Goal: Feedback & Contribution: Contribute content

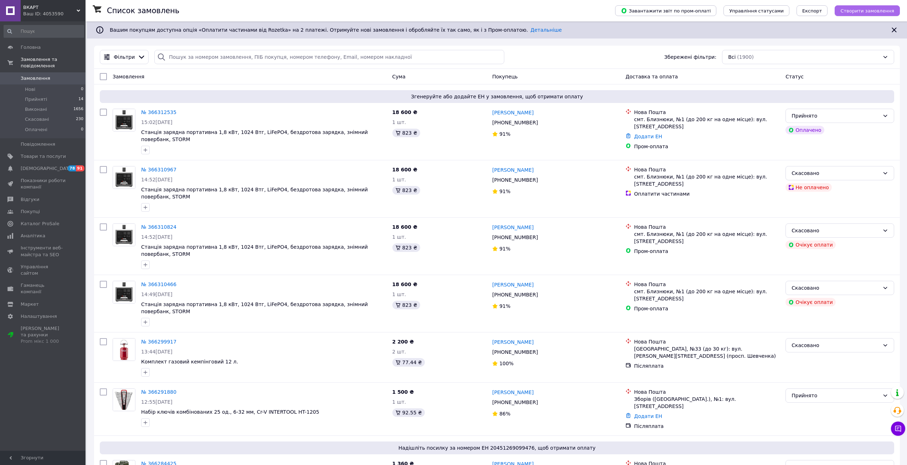
click at [849, 10] on span "Створити замовлення" at bounding box center [867, 10] width 54 height 5
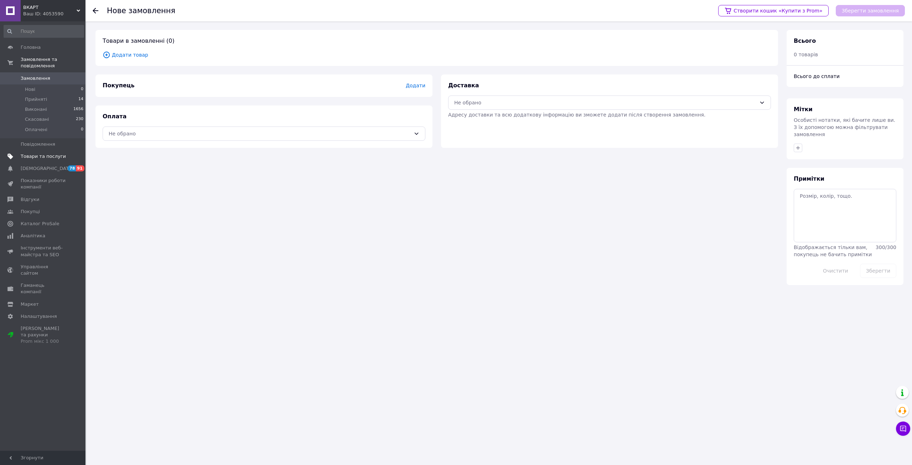
click at [61, 153] on span "Товари та послуги" at bounding box center [43, 156] width 45 height 6
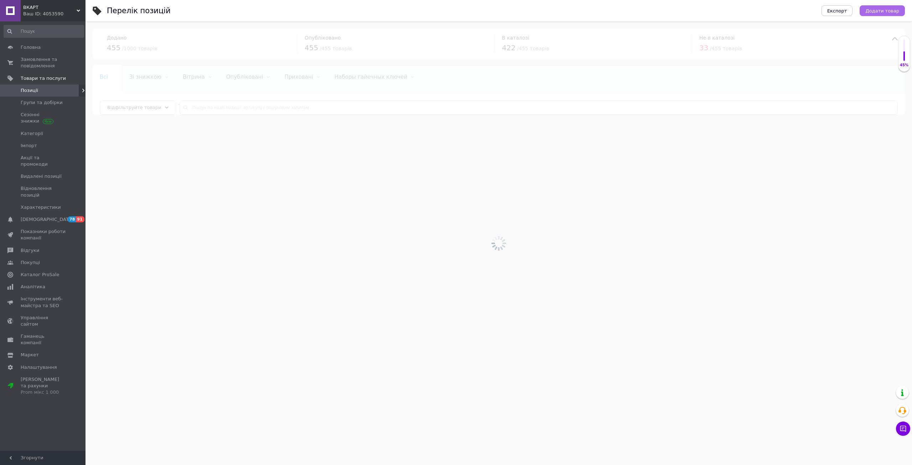
click at [877, 11] on span "Додати товар" at bounding box center [883, 10] width 34 height 5
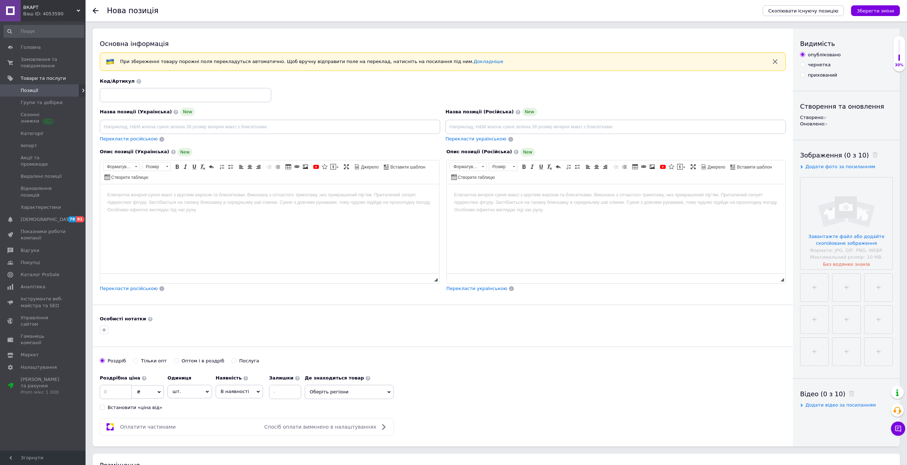
drag, startPoint x: 154, startPoint y: 106, endPoint x: 154, endPoint y: 102, distance: 3.6
click at [154, 105] on div "Назва позиції (Українська) New Перекласти російською" at bounding box center [270, 125] width 346 height 40
click at [156, 97] on input at bounding box center [185, 95] width 171 height 14
paste input "Dt-1156"
type input "Dt-1156"
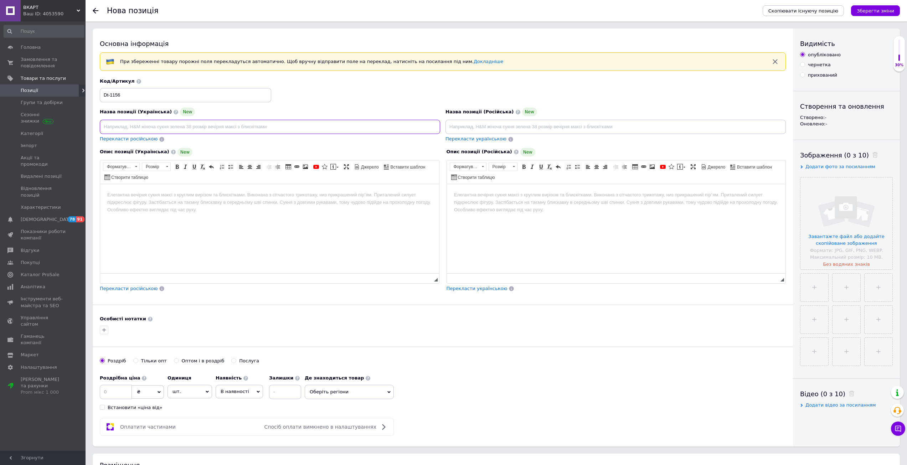
click at [175, 125] on input at bounding box center [270, 127] width 340 height 14
paste input "Генератор бензиновий 5/5.5 кВт, 220 В, 25 л, електро+ручний старт, мідна обмотк…"
type input "Генератор бензиновий 5/5.5 кВт, 220 В, 25 л, електро+ручний старт, мідна обмотк…"
click at [140, 139] on span "Перекласти російською" at bounding box center [129, 138] width 58 height 5
type input "Генератор бензиновый 5/5.5 кВт, 220 В, 25 л, электро+ручной старт, медная обмот…"
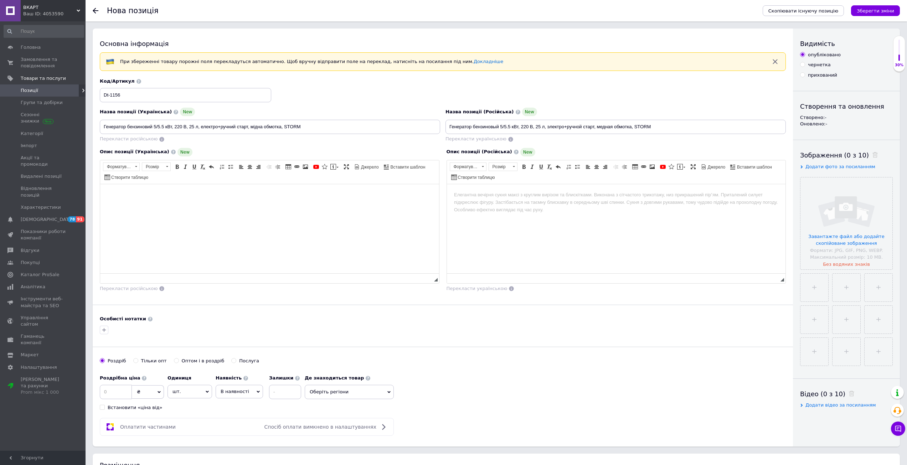
click at [360, 206] on html at bounding box center [269, 195] width 339 height 22
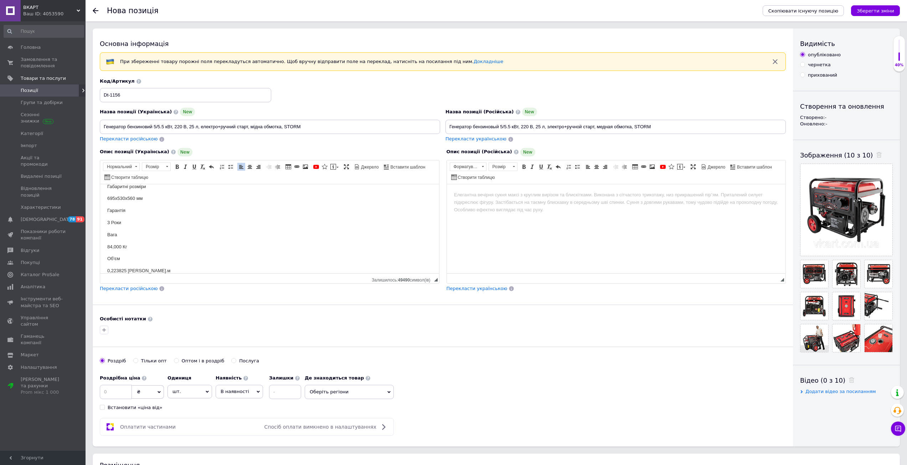
click at [119, 287] on span "Перекласти російською" at bounding box center [129, 288] width 58 height 5
click at [121, 394] on input at bounding box center [116, 392] width 32 height 14
paste input "17400"
type input "17400"
click at [535, 328] on div at bounding box center [442, 329] width 689 height 11
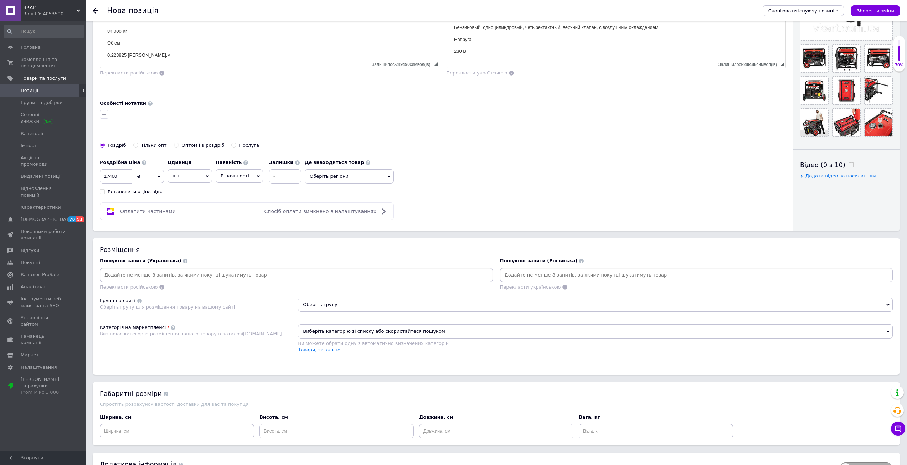
scroll to position [214, 0]
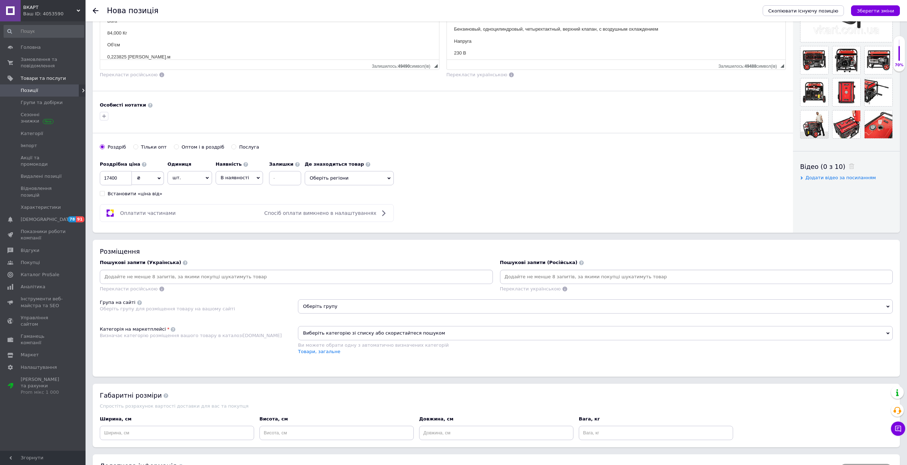
click at [233, 273] on input at bounding box center [296, 277] width 390 height 11
paste input "INTERTOOL"
type input "INTERTOOL"
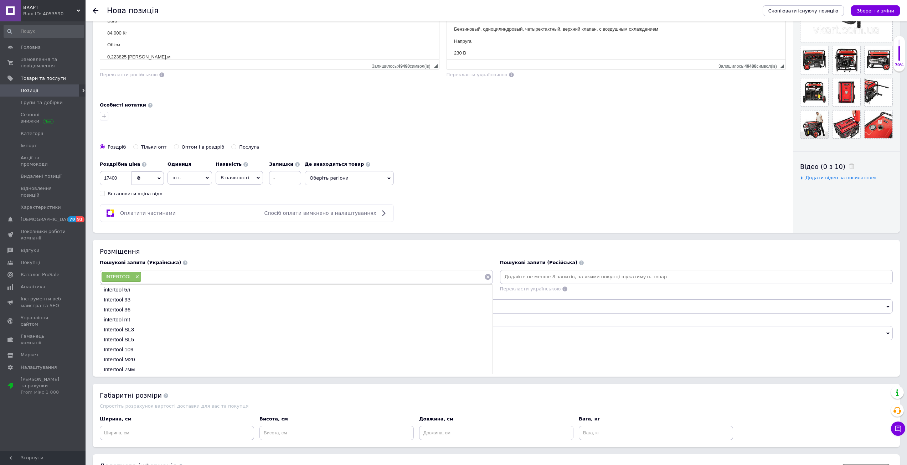
click at [380, 274] on input at bounding box center [312, 277] width 343 height 11
paste input "DT-1156"
type input "DT-1156"
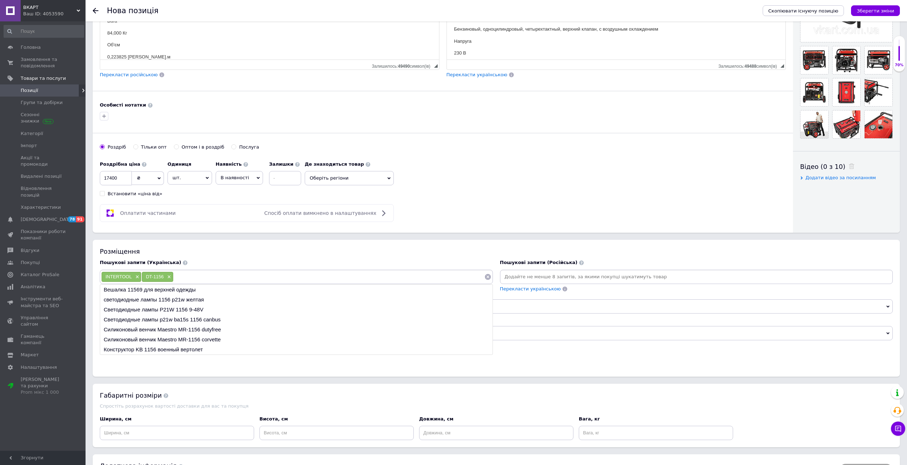
click at [348, 277] on input at bounding box center [329, 277] width 311 height 11
paste input "STORM"
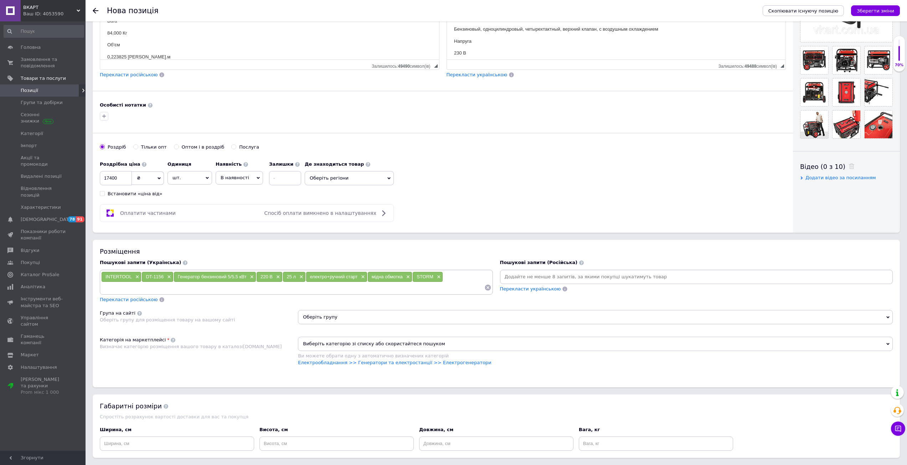
type input "STORM"
type input "генератор"
type input "електро генератор"
type input "г"
type input "електро генератор"
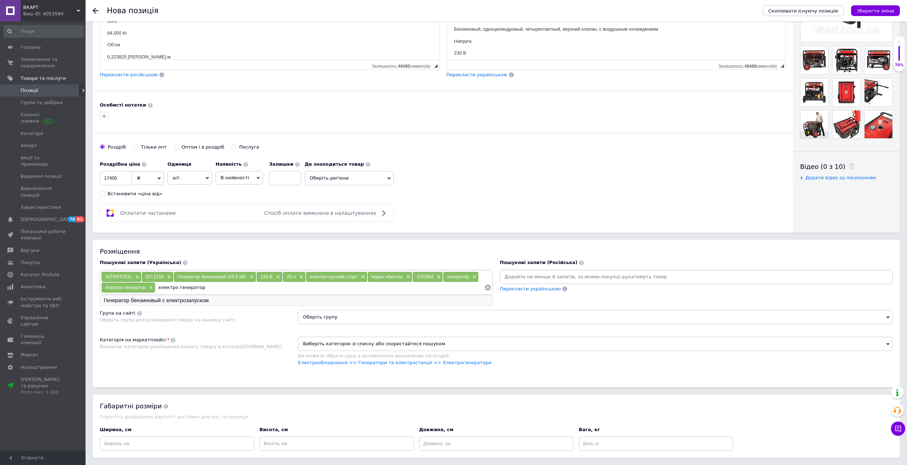
click at [184, 302] on li "Генератор бензиновый с електрозапуском" at bounding box center [296, 300] width 392 height 10
click at [285, 288] on input at bounding box center [372, 287] width 224 height 11
type input "павербанк"
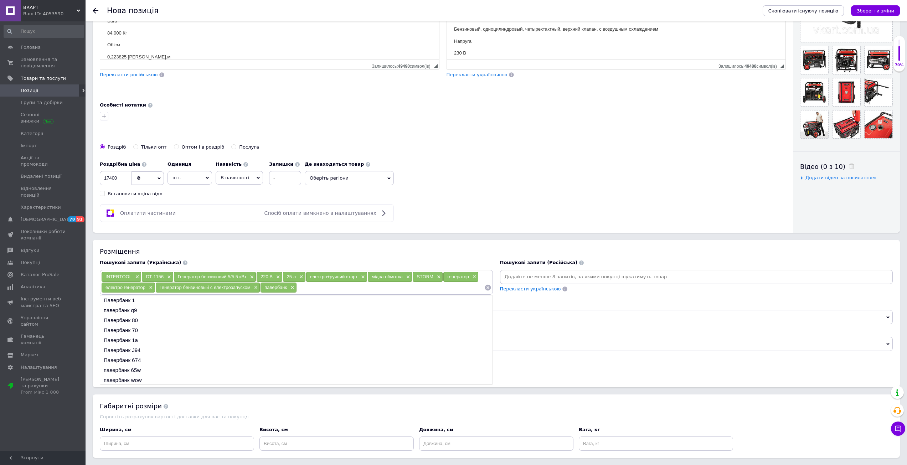
click at [354, 289] on input at bounding box center [390, 287] width 187 height 11
paste input "бензин"
type input "бензин"
click at [433, 286] on input at bounding box center [405, 287] width 158 height 11
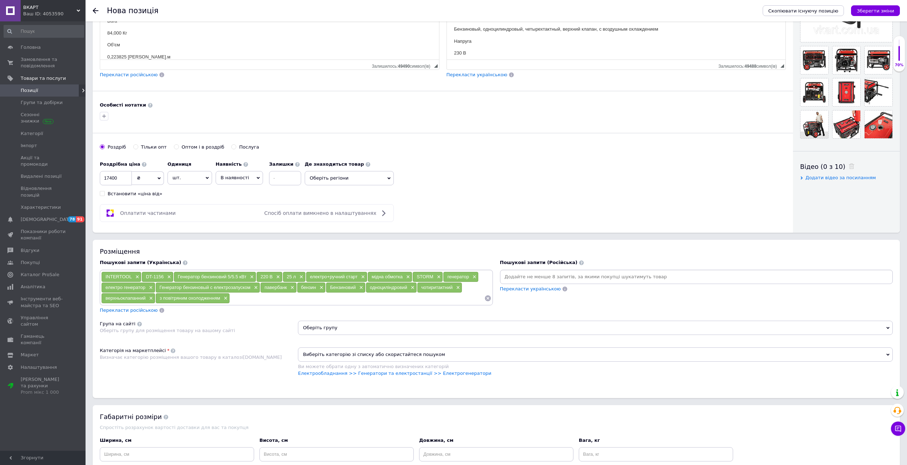
click at [254, 300] on input at bounding box center [357, 298] width 254 height 11
paste input "5000 Вт"
type input "5000 Вт"
drag, startPoint x: 308, startPoint y: 296, endPoint x: 311, endPoint y: 295, distance: 3.6
click at [308, 296] on input at bounding box center [372, 298] width 223 height 11
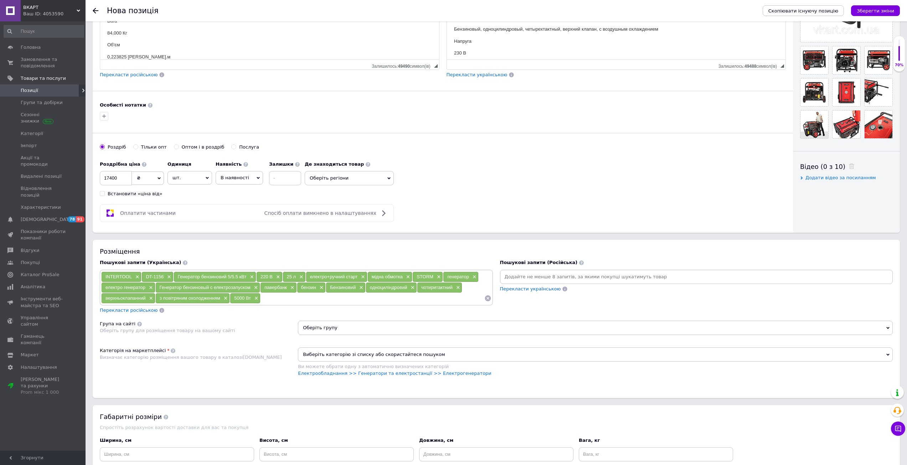
paste input "5500 Вт"
type input "5500 Вт"
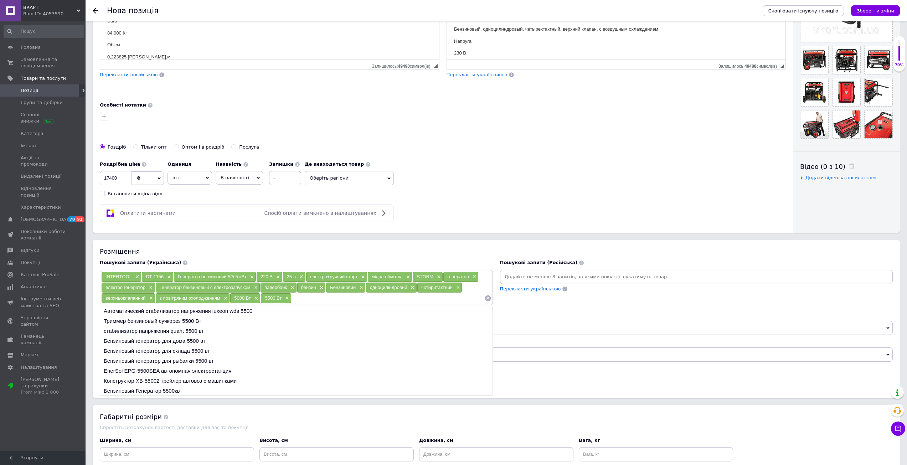
click at [356, 299] on input at bounding box center [388, 298] width 193 height 11
paste input "389 Куб.см"
type input "389 Куб.см"
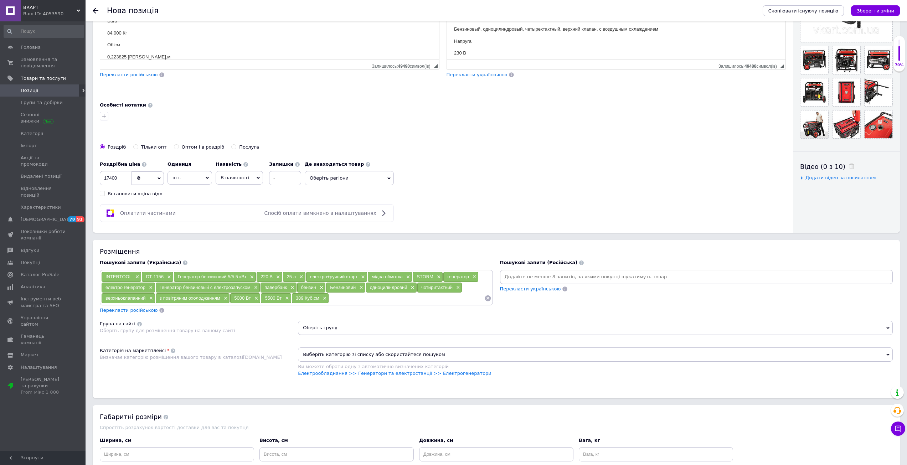
drag, startPoint x: 370, startPoint y: 300, endPoint x: 428, endPoint y: 315, distance: 59.5
click at [370, 300] on input at bounding box center [406, 298] width 155 height 11
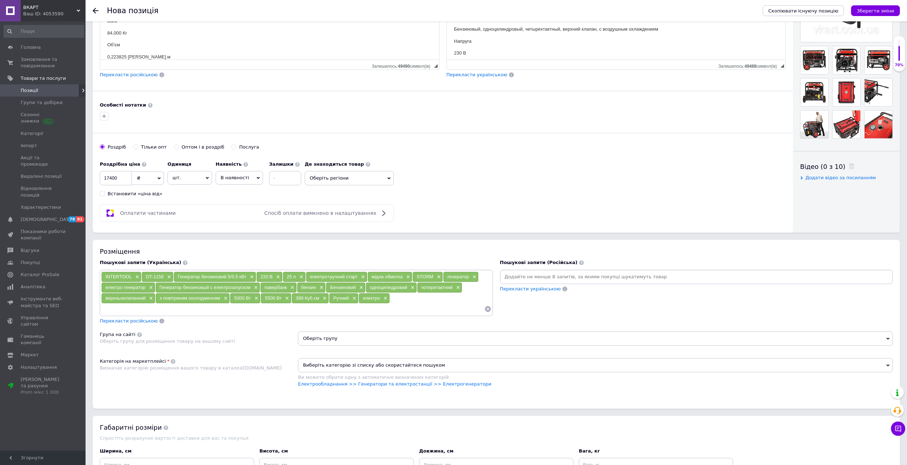
click at [441, 306] on input at bounding box center [292, 309] width 383 height 11
click at [400, 297] on span "×" at bounding box center [401, 298] width 6 height 6
click at [423, 298] on div "32 Л/кВт-г ×" at bounding box center [407, 298] width 35 height 10
click at [421, 298] on span "×" at bounding box center [420, 298] width 6 height 6
click at [417, 300] on div "INTERTOOL × DT-1156 × Генератор бензиновий 5/5.5 кВт × 220 В × 25 л × електро+р…" at bounding box center [296, 293] width 390 height 43
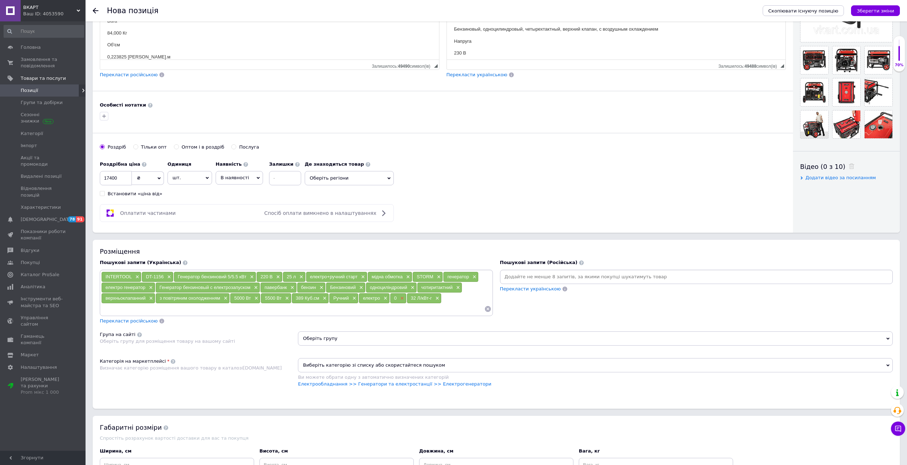
click at [402, 298] on span "×" at bounding box center [401, 298] width 6 height 6
click at [421, 300] on span "×" at bounding box center [420, 298] width 6 height 6
click at [411, 300] on div "INTERTOOL × DT-1156 × Генератор бензиновий 5/5.5 кВт × 220 В × 25 л × електро+р…" at bounding box center [296, 293] width 390 height 43
drag, startPoint x: 411, startPoint y: 300, endPoint x: 403, endPoint y: 299, distance: 7.5
click at [403, 299] on div "INTERTOOL × DT-1156 × Генератор бензиновий 5/5.5 кВт × 220 В × 25 л × електро+р…" at bounding box center [296, 293] width 390 height 43
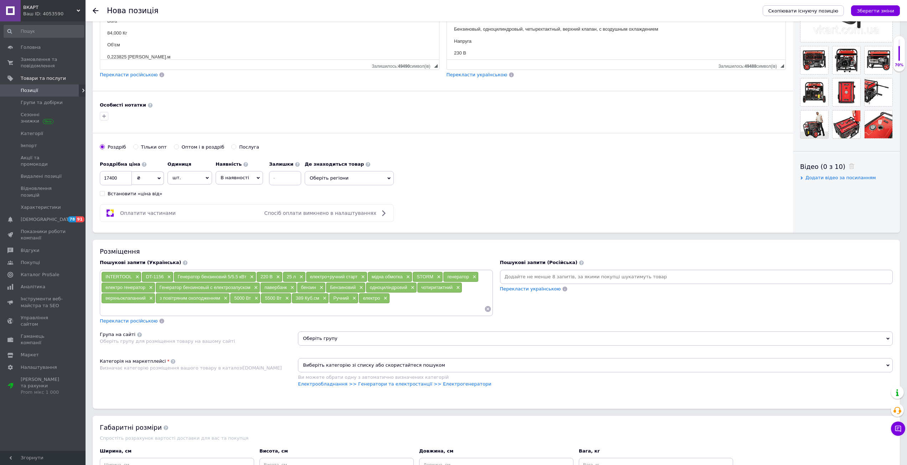
click at [403, 299] on div "INTERTOOL × DT-1156 × Генератор бензиновий 5/5.5 кВт × 220 В × 25 л × електро+р…" at bounding box center [296, 293] width 390 height 43
click at [347, 311] on input at bounding box center [292, 309] width 383 height 11
type input "0"
type input "0.32 Л/кВт-г"
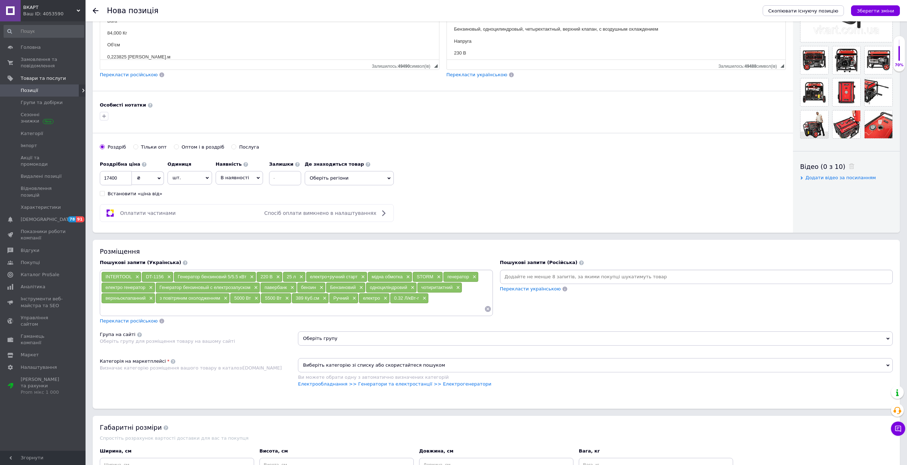
click at [459, 303] on div "INTERTOOL × DT-1156 × Генератор бензиновий 5/5.5 кВт × 220 В × 25 л × електро+р…" at bounding box center [296, 293] width 390 height 43
click at [447, 312] on input at bounding box center [292, 309] width 383 height 11
drag, startPoint x: 283, startPoint y: 312, endPoint x: 285, endPoint y: 307, distance: 4.8
click at [283, 312] on input at bounding box center [304, 309] width 359 height 11
paste input "до 10 годин"
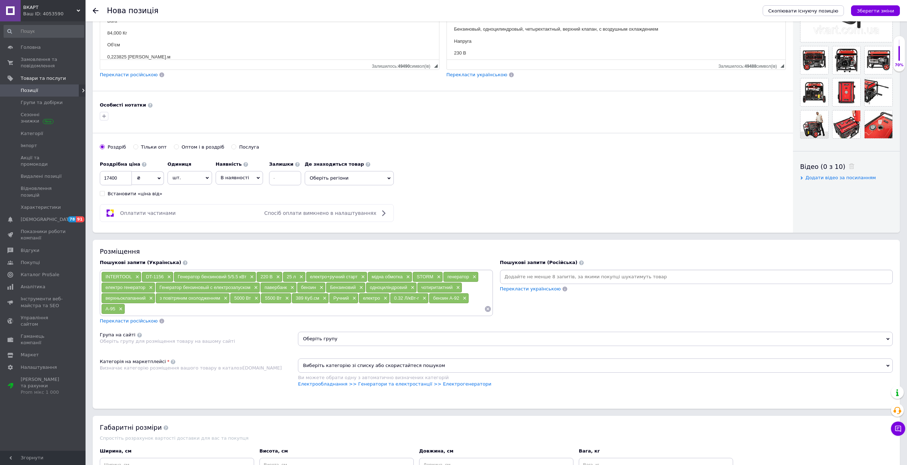
type input "до 10 годин"
click at [282, 309] on input at bounding box center [324, 309] width 320 height 11
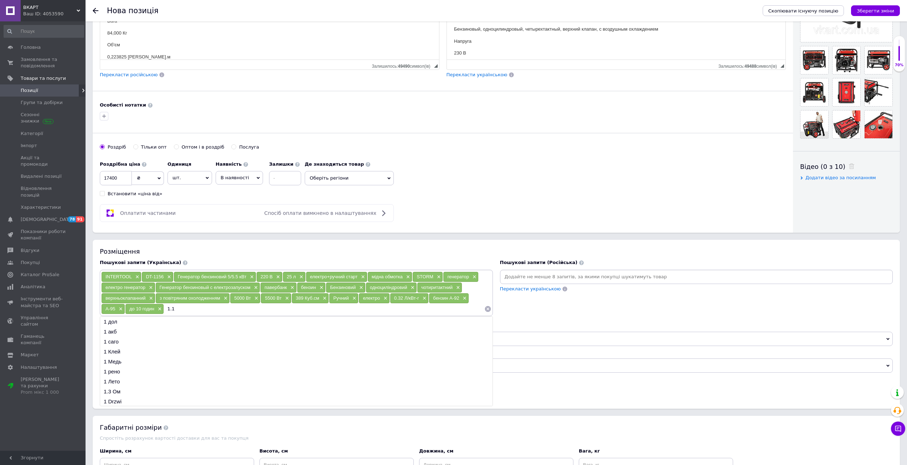
type input "1.1Л"
click at [316, 312] on input at bounding box center [336, 309] width 297 height 11
paste input "695х530х560 мм"
type input "695х530х560 мм"
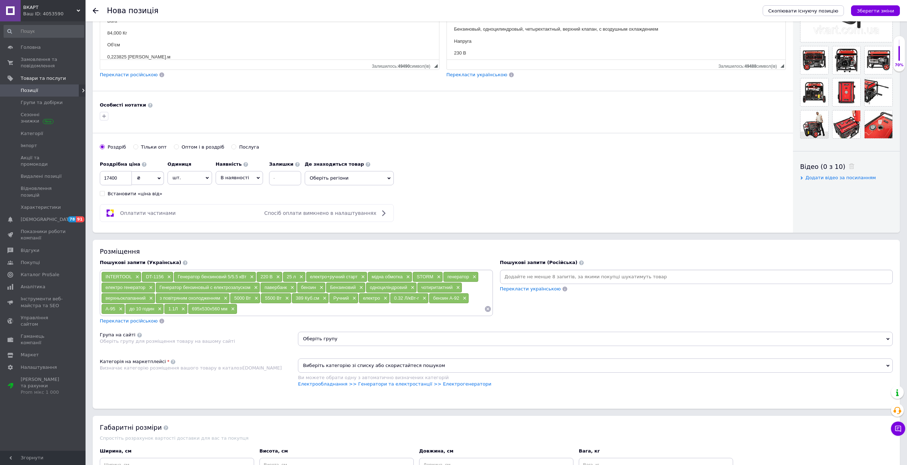
click at [323, 310] on input at bounding box center [360, 309] width 247 height 11
click at [254, 310] on div "84 ×" at bounding box center [247, 309] width 19 height 10
click at [249, 310] on span "×" at bounding box center [251, 309] width 6 height 6
click at [261, 310] on span "×" at bounding box center [260, 309] width 6 height 6
click at [380, 312] on input at bounding box center [360, 309] width 247 height 11
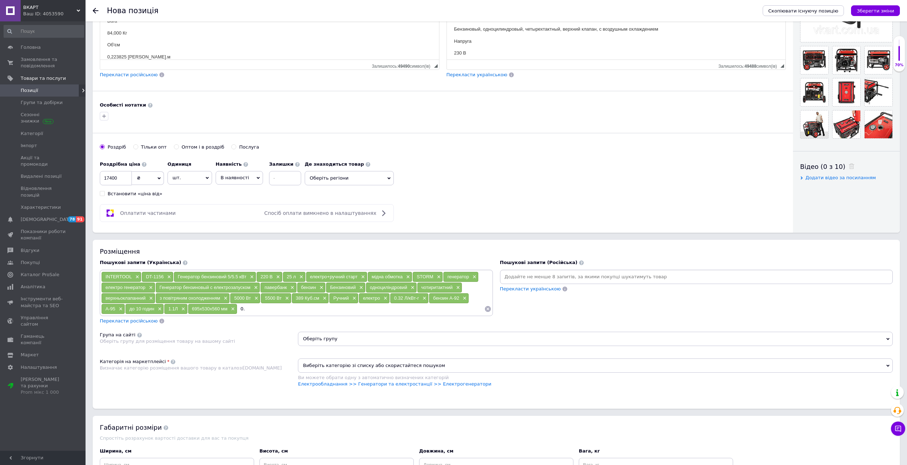
paste input "223825 Куб.м"
type input "0.223825 Куб.м"
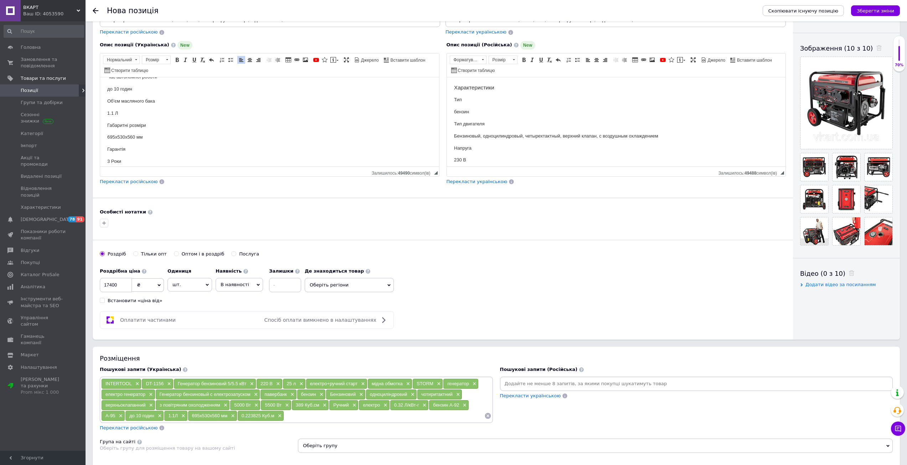
scroll to position [282, 0]
drag, startPoint x: 111, startPoint y: 144, endPoint x: 106, endPoint y: 144, distance: 5.0
click at [137, 187] on div "Опис позиції (Українська) New Характеристики Тип бензин Тип двигуна Бензиновий,…" at bounding box center [269, 112] width 347 height 151
click at [139, 183] on span "Перекласти російською" at bounding box center [129, 181] width 58 height 5
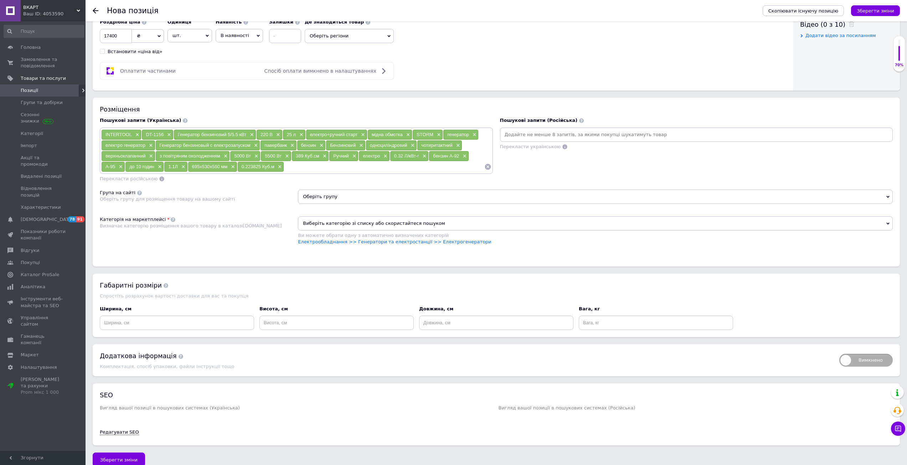
scroll to position [356, 0]
click at [374, 201] on span "Оберіть групу" at bounding box center [595, 196] width 595 height 14
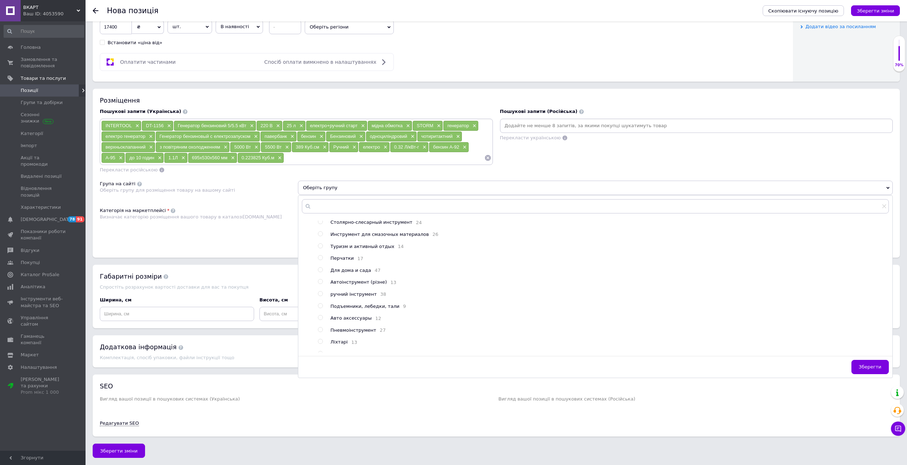
scroll to position [0, 0]
click at [354, 272] on span "Електроінструмент та обладнання" at bounding box center [372, 271] width 85 height 5
radio input "true"
click at [264, 222] on div "Категорія на маркетплейсі Визначає категорію розміщення вашого товару в каталоз…" at bounding box center [199, 225] width 198 height 36
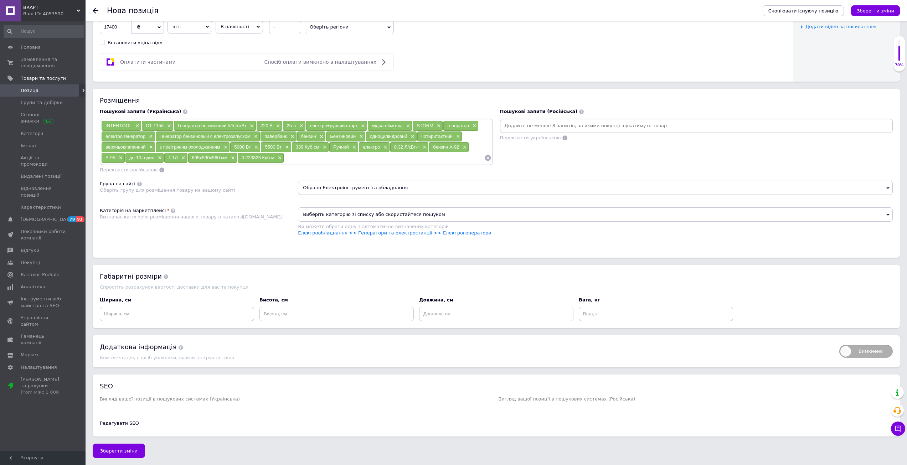
click at [357, 230] on link "Електрообладнання >> Генератори та електростанції >> Електрогенератори" at bounding box center [395, 232] width 194 height 5
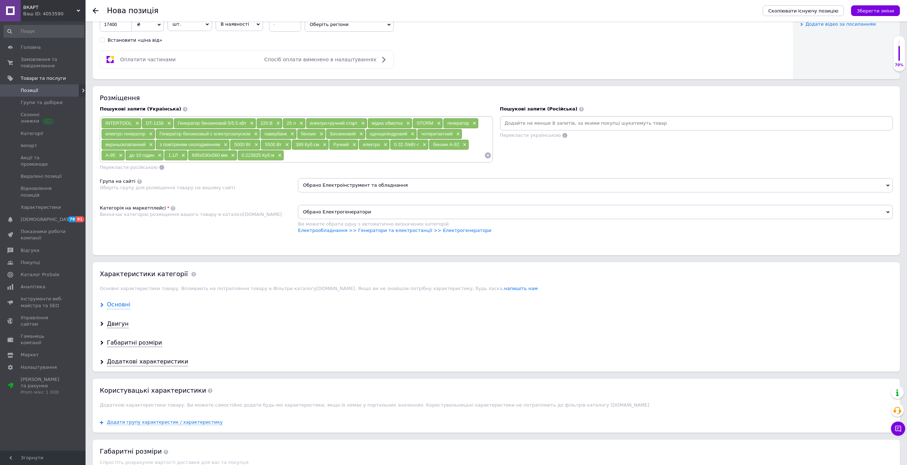
click at [112, 302] on div "Основні" at bounding box center [119, 305] width 24 height 8
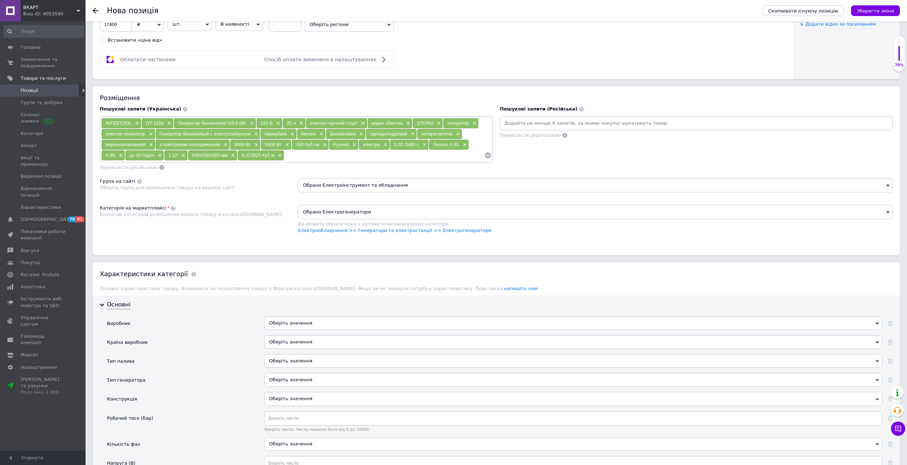
click at [283, 320] on div "Оберіть значення" at bounding box center [573, 323] width 618 height 14
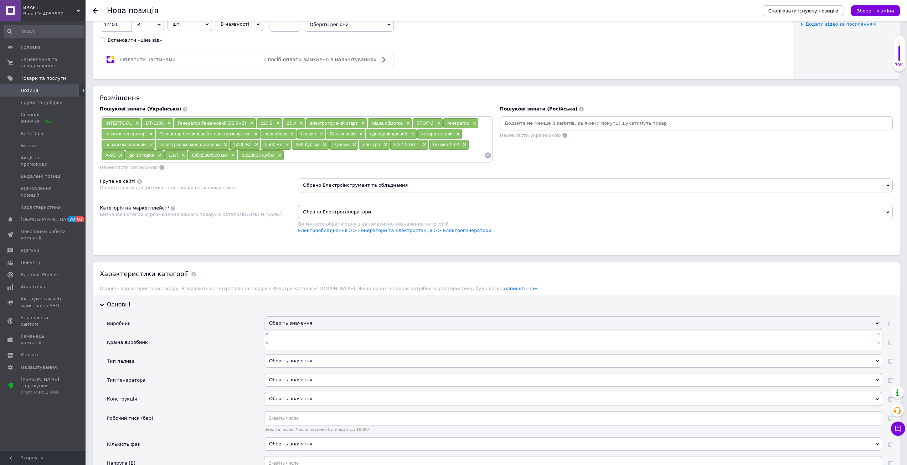
click at [289, 334] on input "text" at bounding box center [573, 338] width 614 height 11
type input "intertool"
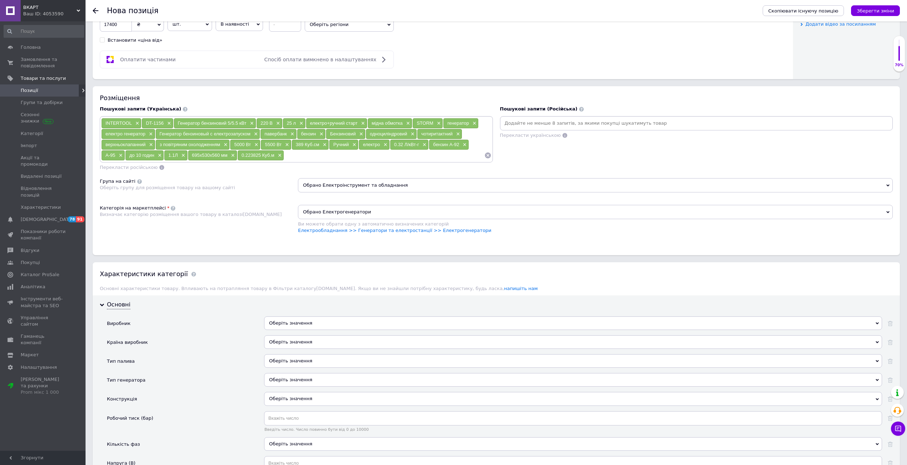
click at [299, 362] on div "Оберіть значення" at bounding box center [573, 361] width 618 height 14
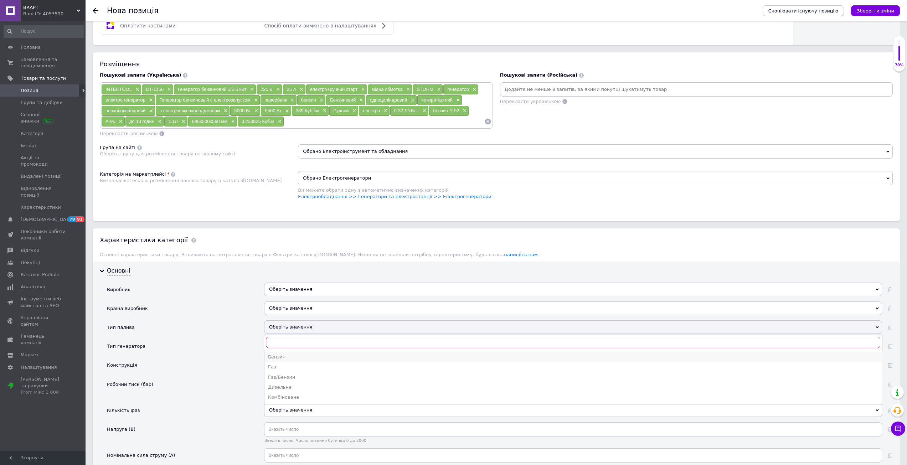
scroll to position [403, 0]
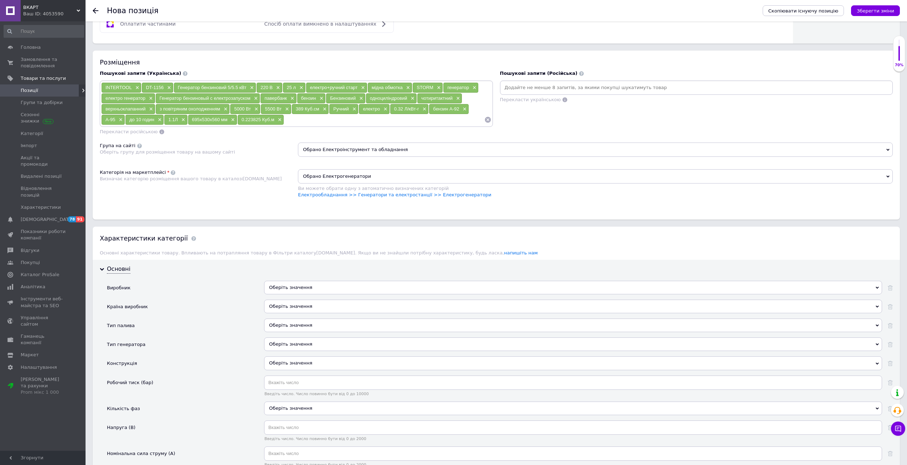
click at [235, 338] on div "Тип генератора" at bounding box center [185, 347] width 157 height 19
click at [302, 304] on div "Оберіть значення" at bounding box center [573, 307] width 618 height 14
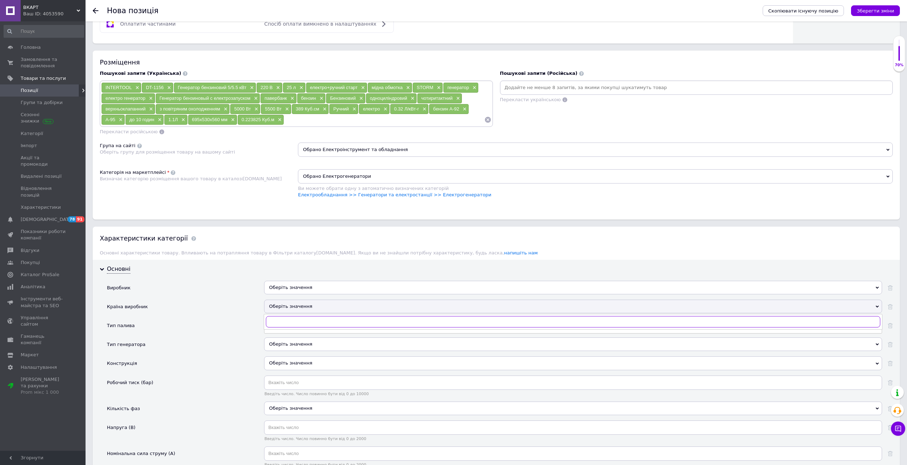
click at [302, 324] on input "text" at bounding box center [573, 321] width 614 height 11
type input "[GEOGRAPHIC_DATA]"
click at [283, 335] on div "[GEOGRAPHIC_DATA]" at bounding box center [573, 336] width 610 height 6
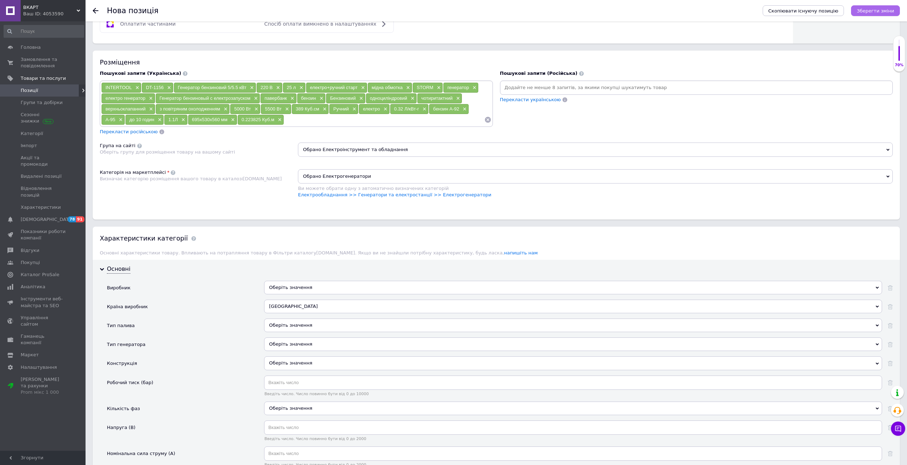
click at [877, 10] on icon "Зберегти зміни" at bounding box center [875, 10] width 37 height 5
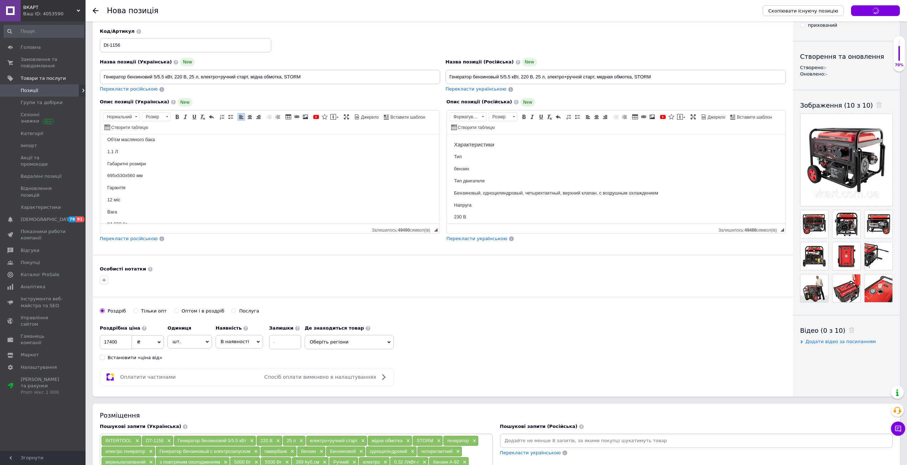
scroll to position [0, 0]
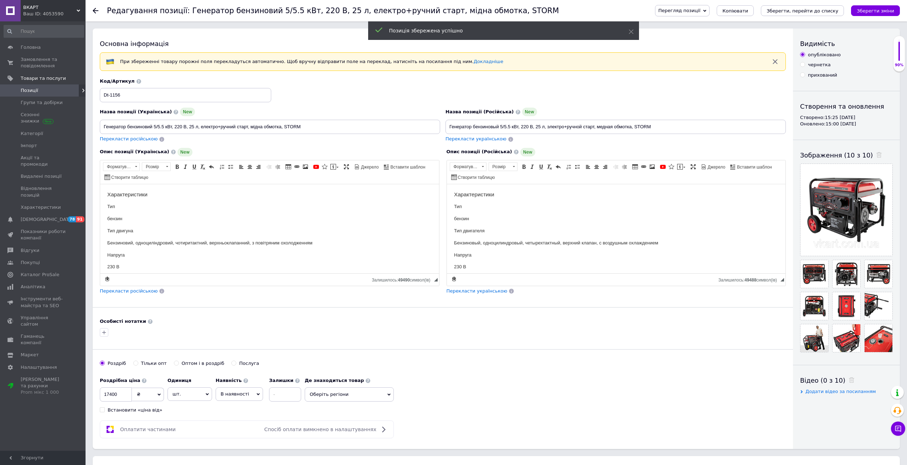
click at [898, 59] on div "90%" at bounding box center [899, 54] width 11 height 28
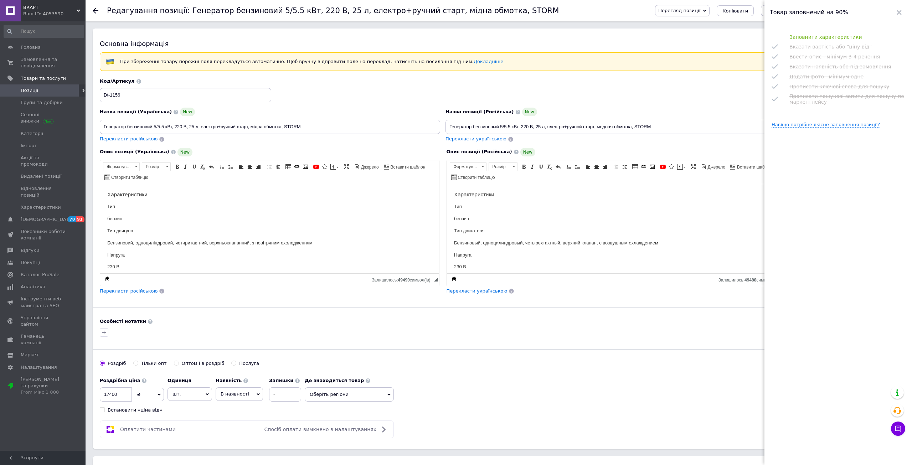
click at [681, 96] on div "Код/Артикул Dt-1156" at bounding box center [442, 91] width 691 height 30
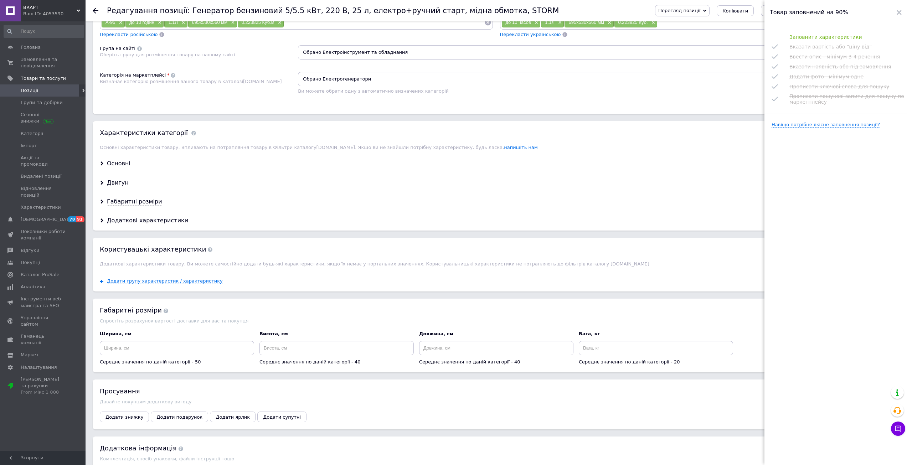
scroll to position [464, 0]
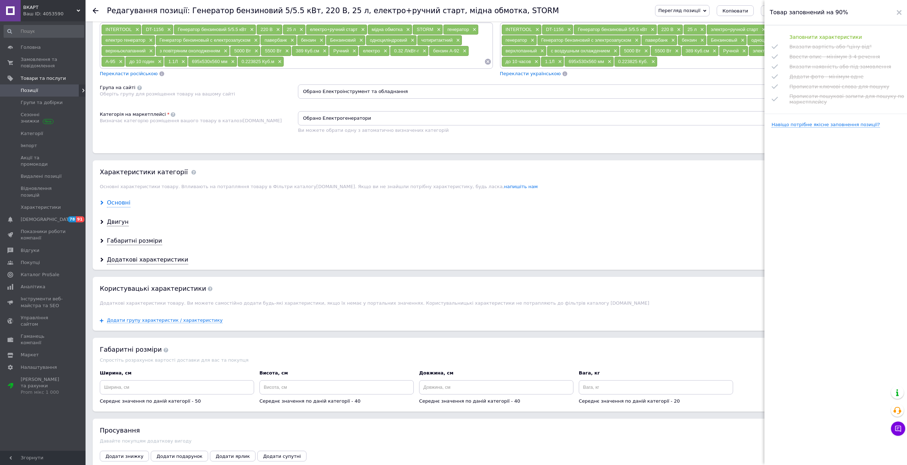
click at [119, 206] on div "Основні" at bounding box center [119, 203] width 24 height 8
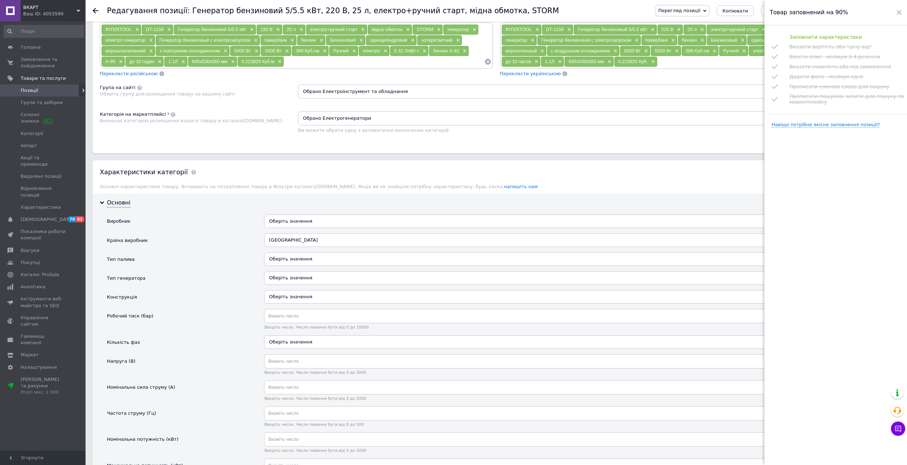
click at [306, 240] on div "[GEOGRAPHIC_DATA]" at bounding box center [573, 240] width 618 height 14
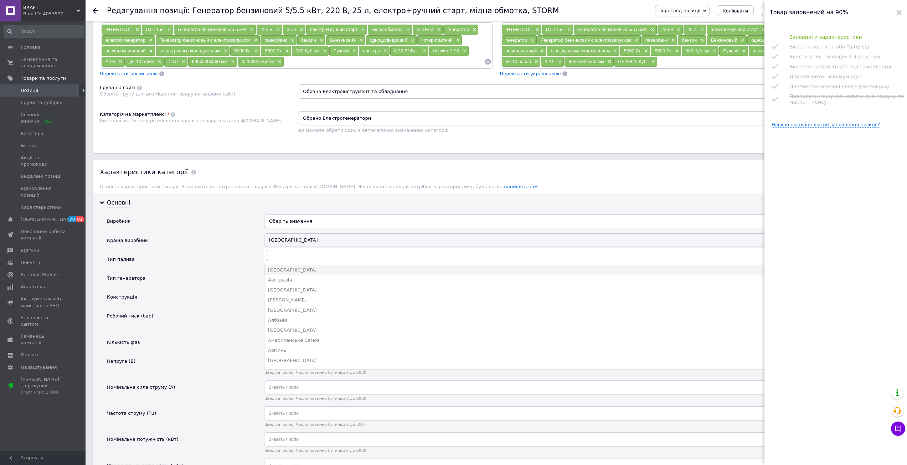
drag, startPoint x: 213, startPoint y: 224, endPoint x: 259, endPoint y: 243, distance: 49.3
click at [214, 224] on div "Виробник" at bounding box center [185, 224] width 157 height 19
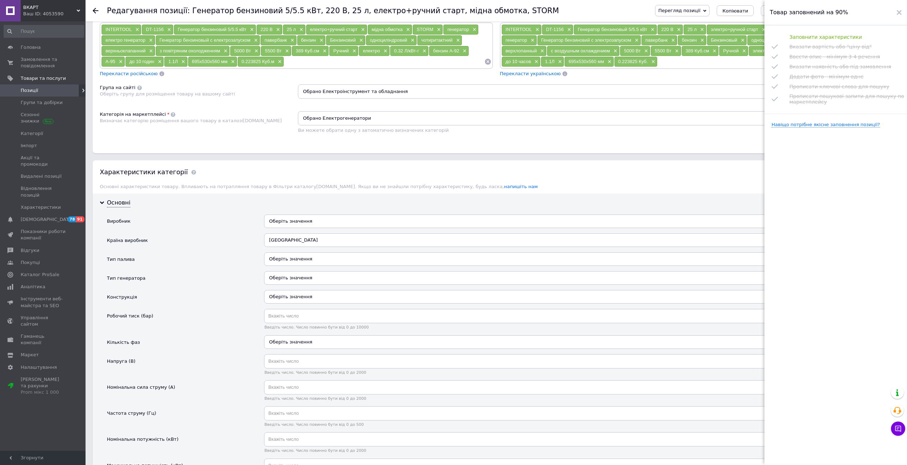
click at [286, 258] on div "Оберіть значення" at bounding box center [573, 259] width 618 height 14
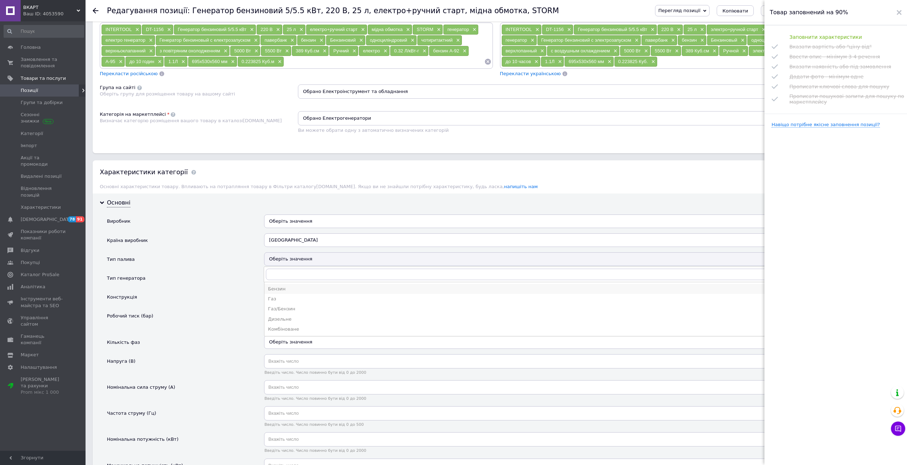
click at [286, 292] on div "Бензин" at bounding box center [573, 289] width 610 height 6
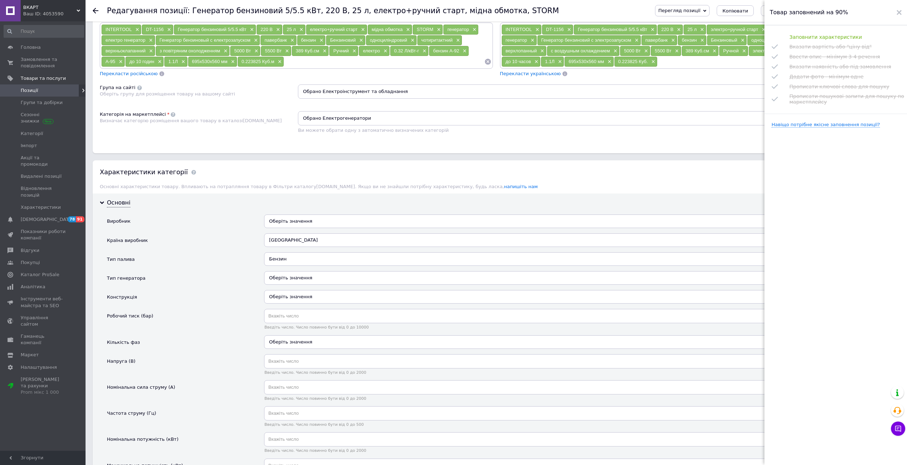
click at [304, 277] on div "Оберіть значення" at bounding box center [573, 278] width 618 height 14
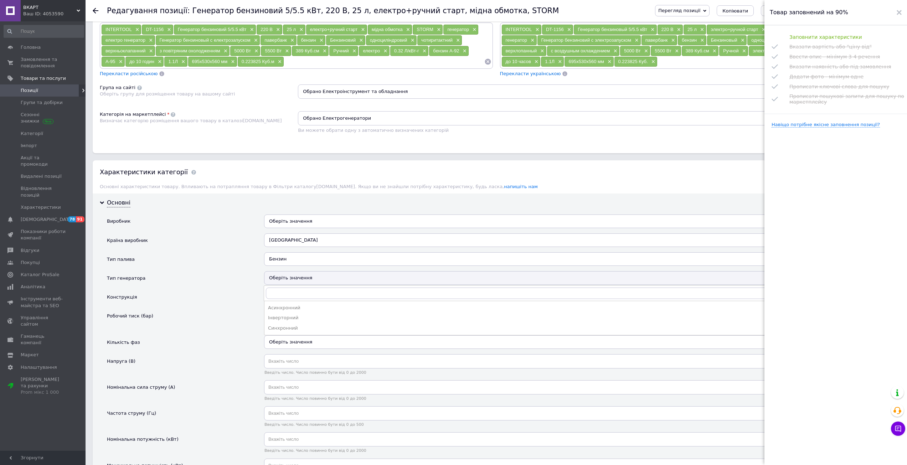
click at [242, 303] on div "Конструкція" at bounding box center [185, 299] width 157 height 19
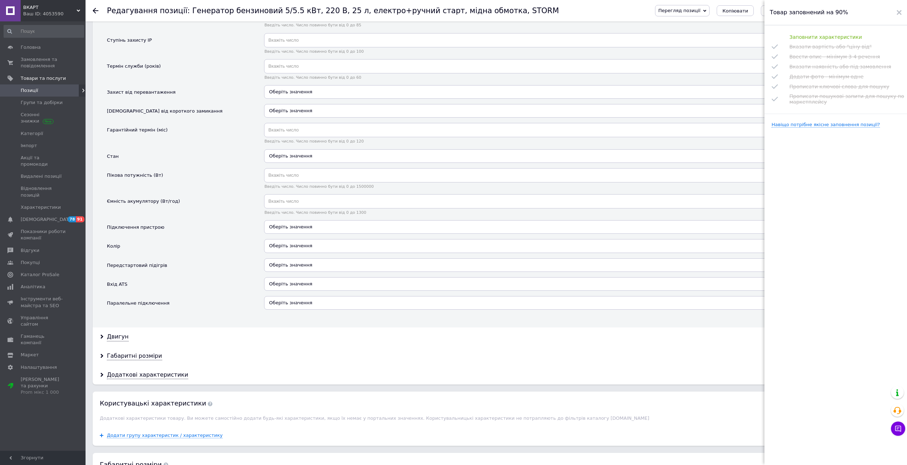
scroll to position [927, 0]
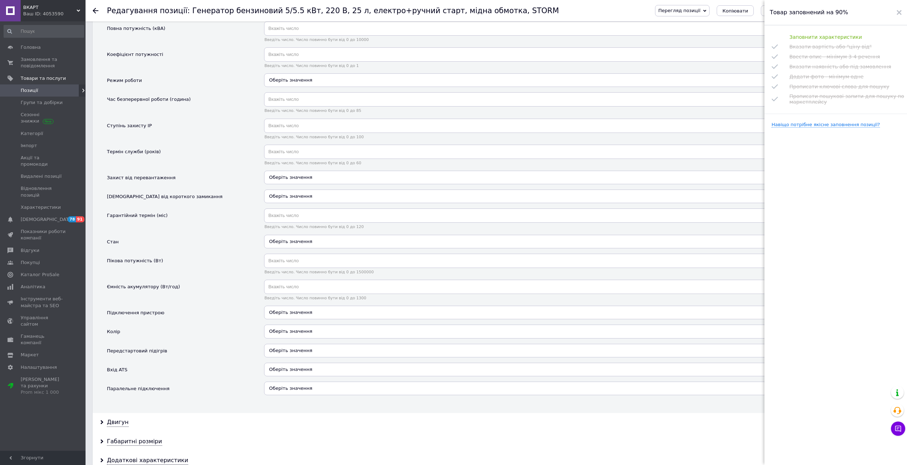
click at [300, 245] on div "Оберіть значення" at bounding box center [573, 242] width 618 height 14
click at [302, 244] on div "Оберіть значення" at bounding box center [573, 242] width 618 height 14
click at [285, 282] on div "Новий" at bounding box center [573, 281] width 610 height 6
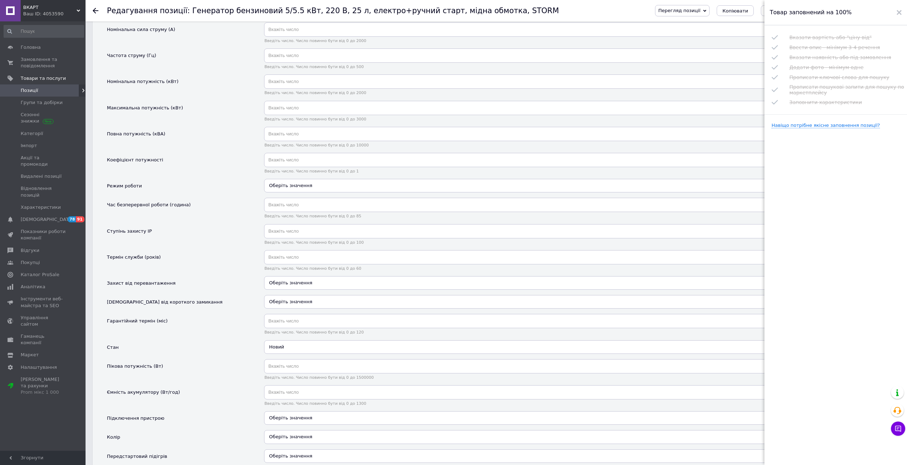
scroll to position [820, 0]
click at [302, 324] on input "text" at bounding box center [573, 322] width 618 height 14
type input "12"
click at [902, 10] on div "Товар заповнений на 100%" at bounding box center [836, 12] width 143 height 25
click at [894, 14] on div "Товар заповнений на 100%" at bounding box center [836, 12] width 143 height 25
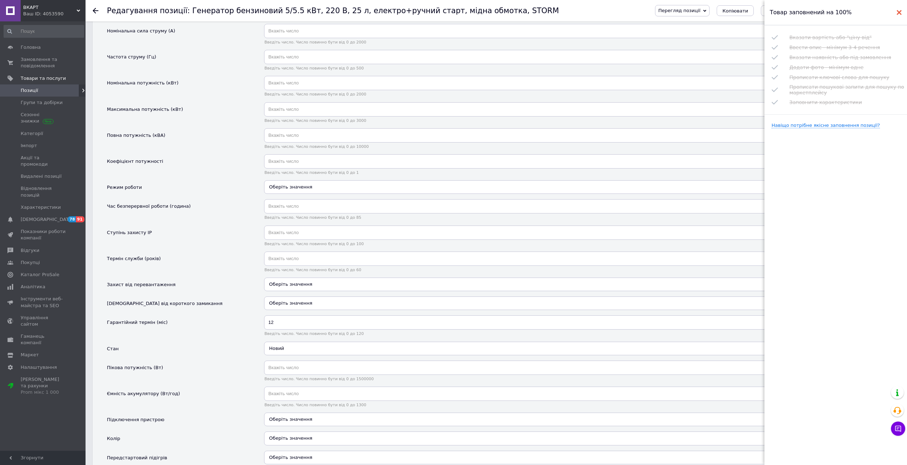
click at [900, 14] on use at bounding box center [899, 12] width 5 height 5
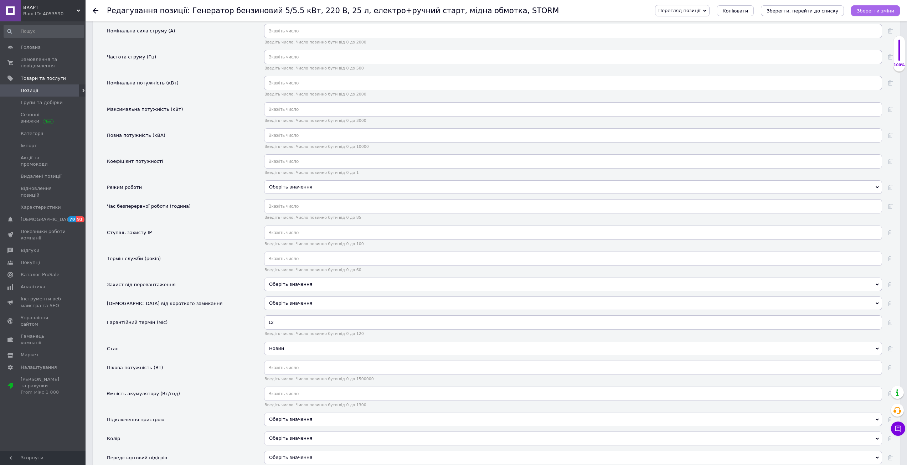
click at [871, 11] on icon "Зберегти зміни" at bounding box center [875, 10] width 37 height 5
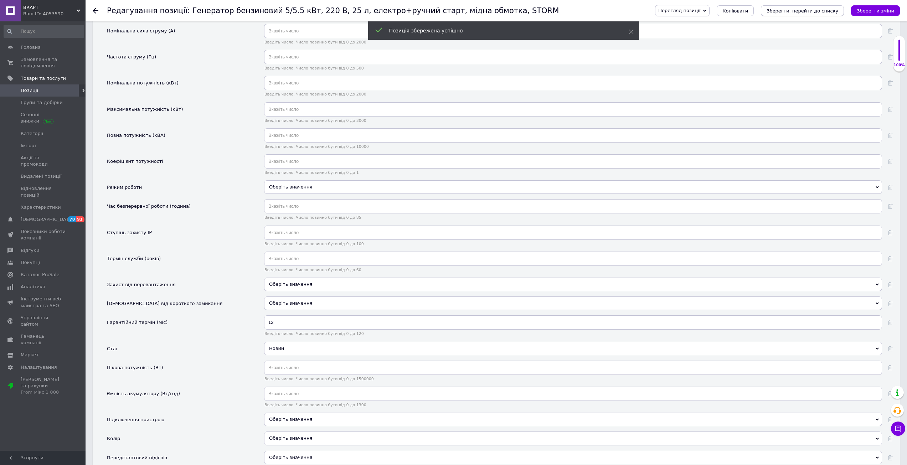
click at [825, 9] on icon "Зберегти, перейти до списку" at bounding box center [803, 10] width 72 height 5
